Goal: Task Accomplishment & Management: Use online tool/utility

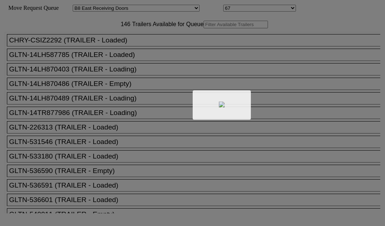
select select "536"
select select "8235"
click at [134, 44] on div at bounding box center [192, 113] width 385 height 226
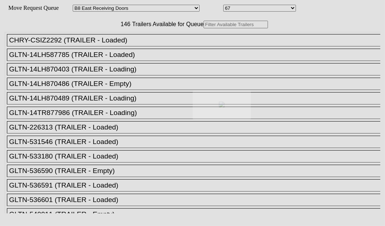
click at [136, 47] on body "Move Request Queue Area Started San Pedro Lost San Pedro Appt San Pedro B4 West…" at bounding box center [192, 122] width 379 height 239
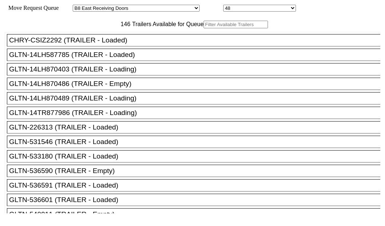
click at [203, 28] on input "text" at bounding box center [235, 25] width 64 height 8
paste input "415959"
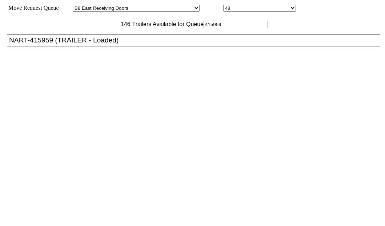
type input "415959"
click at [60, 44] on div "NART-415959 (TRAILER - Loaded)" at bounding box center [196, 40] width 375 height 8
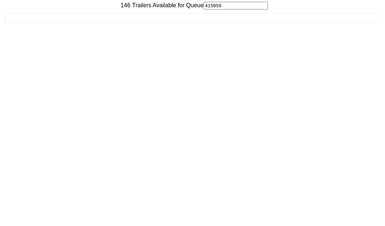
scroll to position [29, 0]
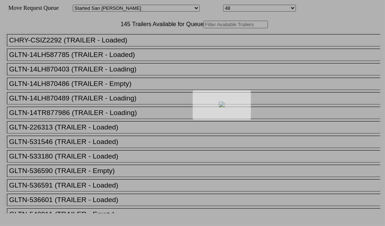
click at [126, 49] on div at bounding box center [192, 113] width 385 height 226
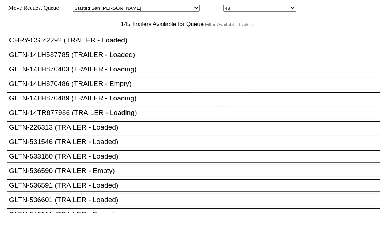
click at [203, 28] on input "text" at bounding box center [235, 25] width 64 height 8
paste input "210786"
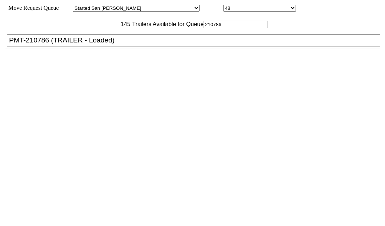
type input "210786"
click at [74, 60] on div "CHRY-CSIZ2292 (TRAILER - Loaded) GLTN-14LH587785 (TRAILER - Loaded) GLTN-14LH87…" at bounding box center [192, 120] width 375 height 185
drag, startPoint x: 74, startPoint y: 60, endPoint x: 68, endPoint y: 61, distance: 6.6
click at [68, 44] on div "PMT-210786 (TRAILER - Loaded)" at bounding box center [196, 40] width 375 height 8
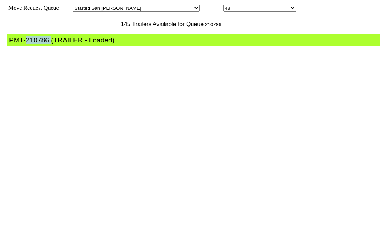
click at [68, 44] on div "PMT-210786 (TRAILER - Loaded)" at bounding box center [196, 40] width 375 height 8
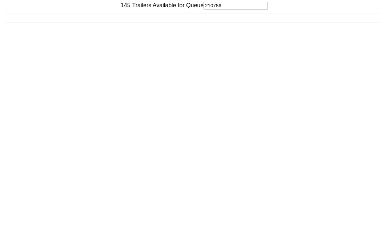
scroll to position [29, 0]
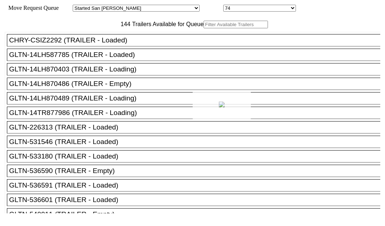
click at [141, 49] on div at bounding box center [192, 113] width 385 height 226
click at [203, 28] on input "text" at bounding box center [235, 25] width 64 height 8
paste input "241005"
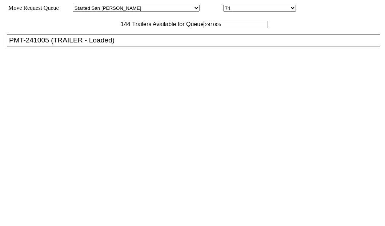
type input "241005"
click at [51, 44] on div "PMT-241005 (TRAILER - Loaded)" at bounding box center [196, 40] width 375 height 8
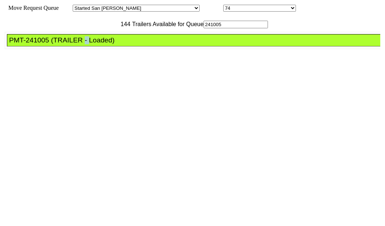
drag, startPoint x: 51, startPoint y: 68, endPoint x: 280, endPoint y: 131, distance: 237.5
click at [52, 44] on div "PMT-241005 (TRAILER - Loaded)" at bounding box center [196, 40] width 375 height 8
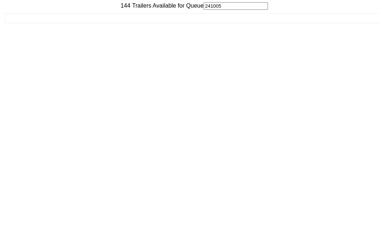
scroll to position [29, 0]
